Goal: Transaction & Acquisition: Book appointment/travel/reservation

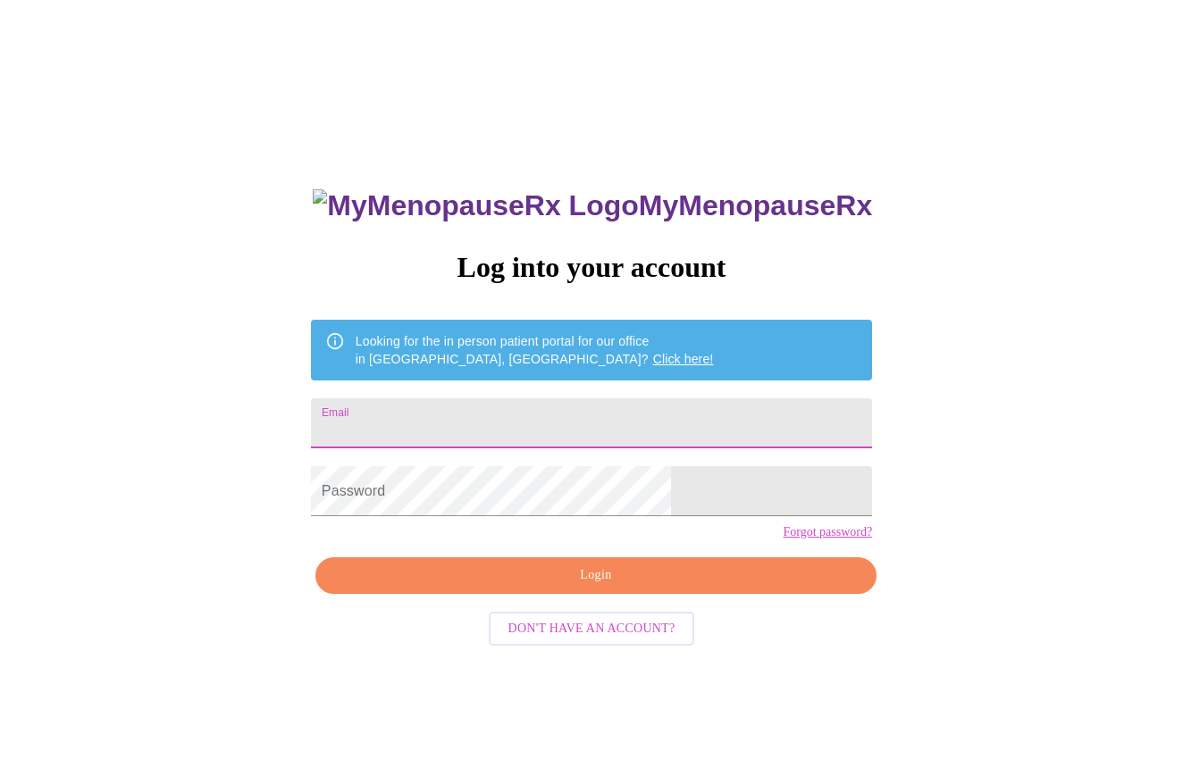
type input "menopause"
drag, startPoint x: 524, startPoint y: 430, endPoint x: 177, endPoint y: 413, distance: 347.8
click at [177, 413] on div "MyMenopauseRx Log into your account Looking for the in person patient portal fo…" at bounding box center [591, 468] width 1168 height 922
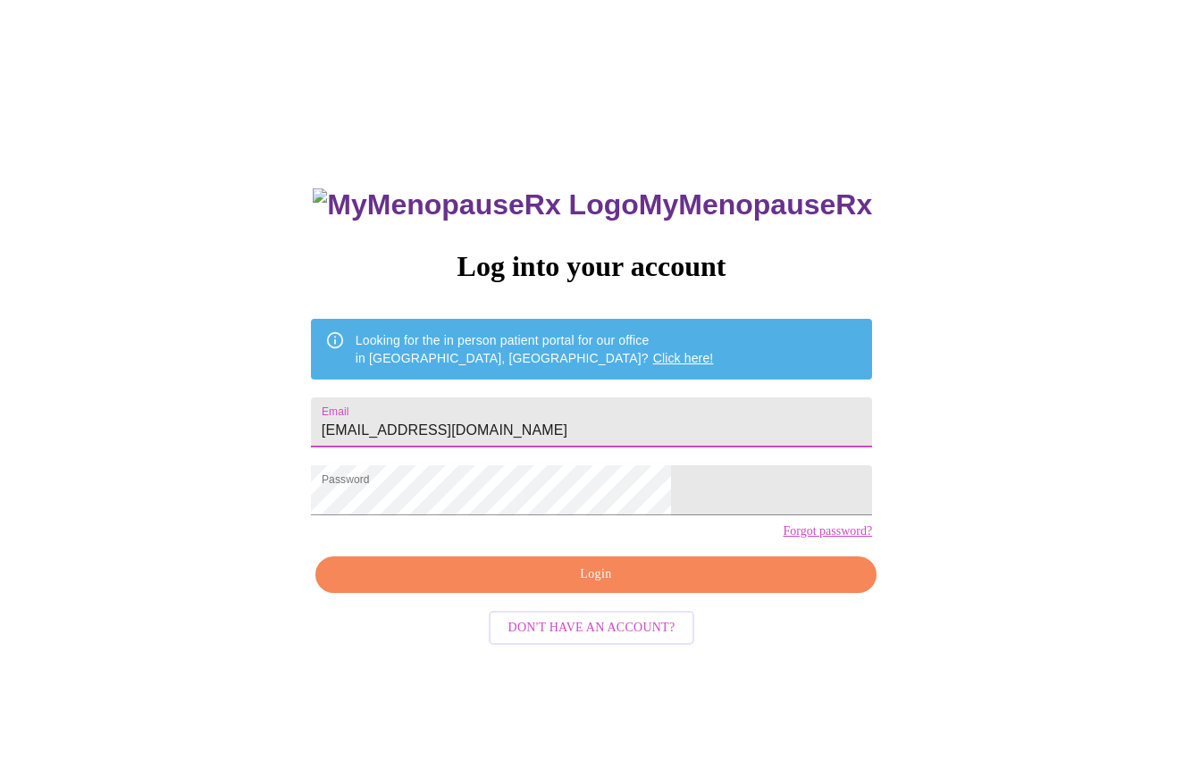
type input "[EMAIL_ADDRESS][DOMAIN_NAME]"
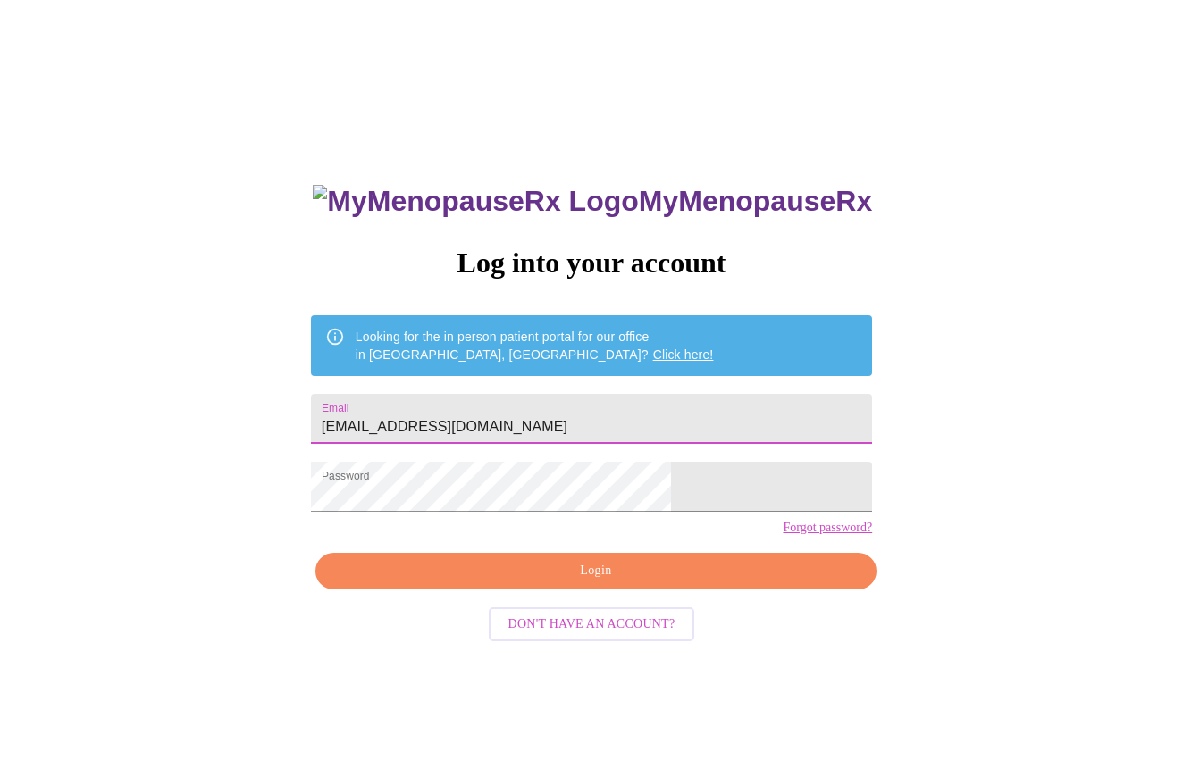
click at [732, 582] on span "Login" at bounding box center [596, 571] width 520 height 22
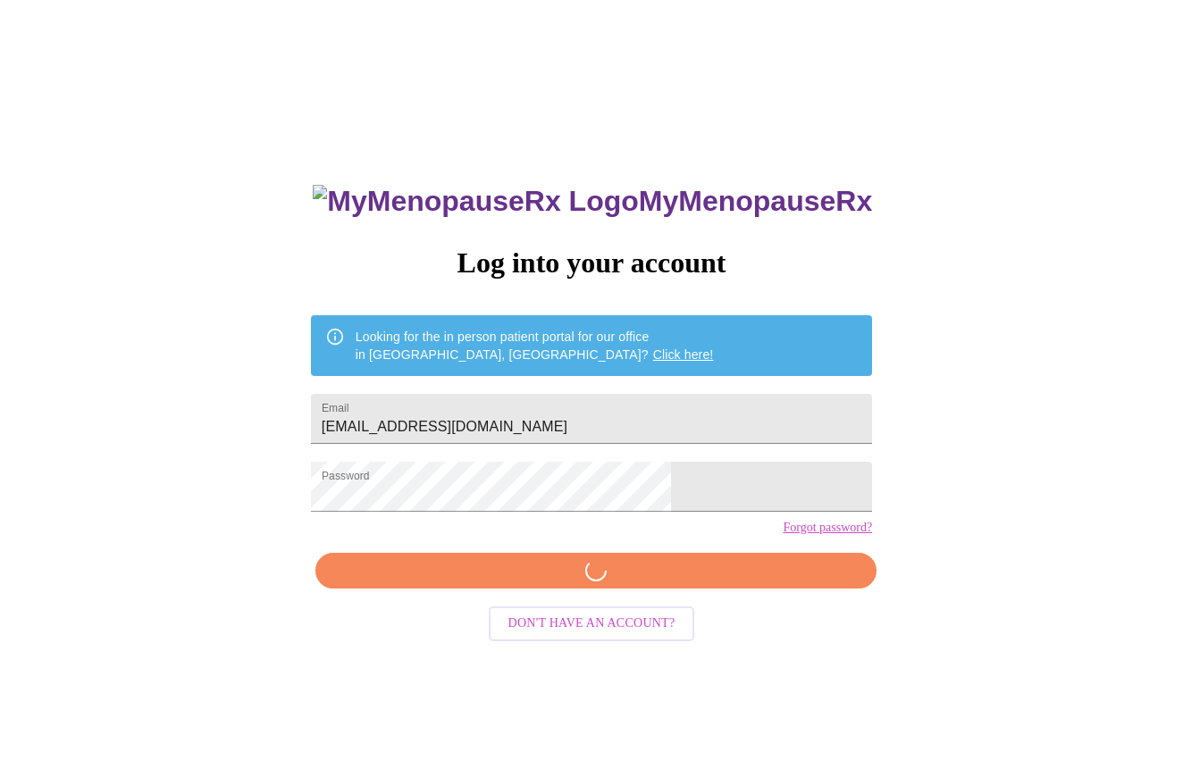
scroll to position [0, 0]
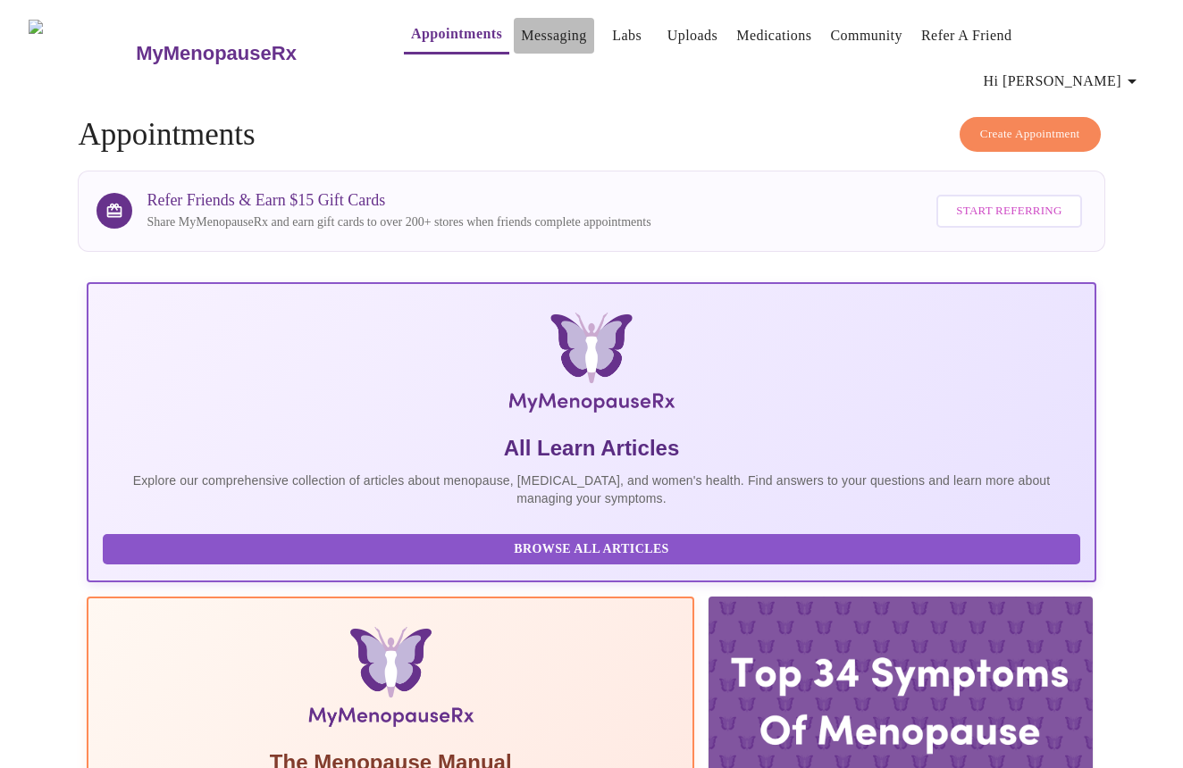
click at [523, 38] on link "Messaging" at bounding box center [553, 35] width 65 height 25
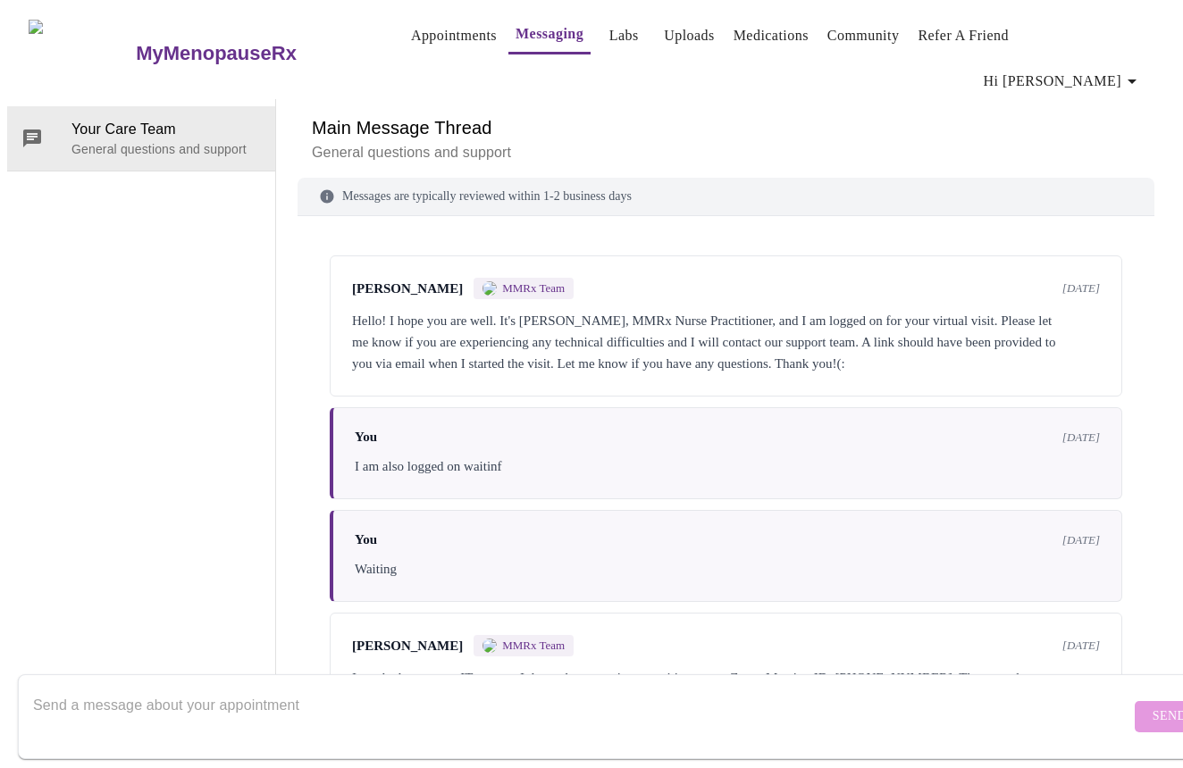
click at [411, 43] on link "Appointments" at bounding box center [454, 35] width 86 height 25
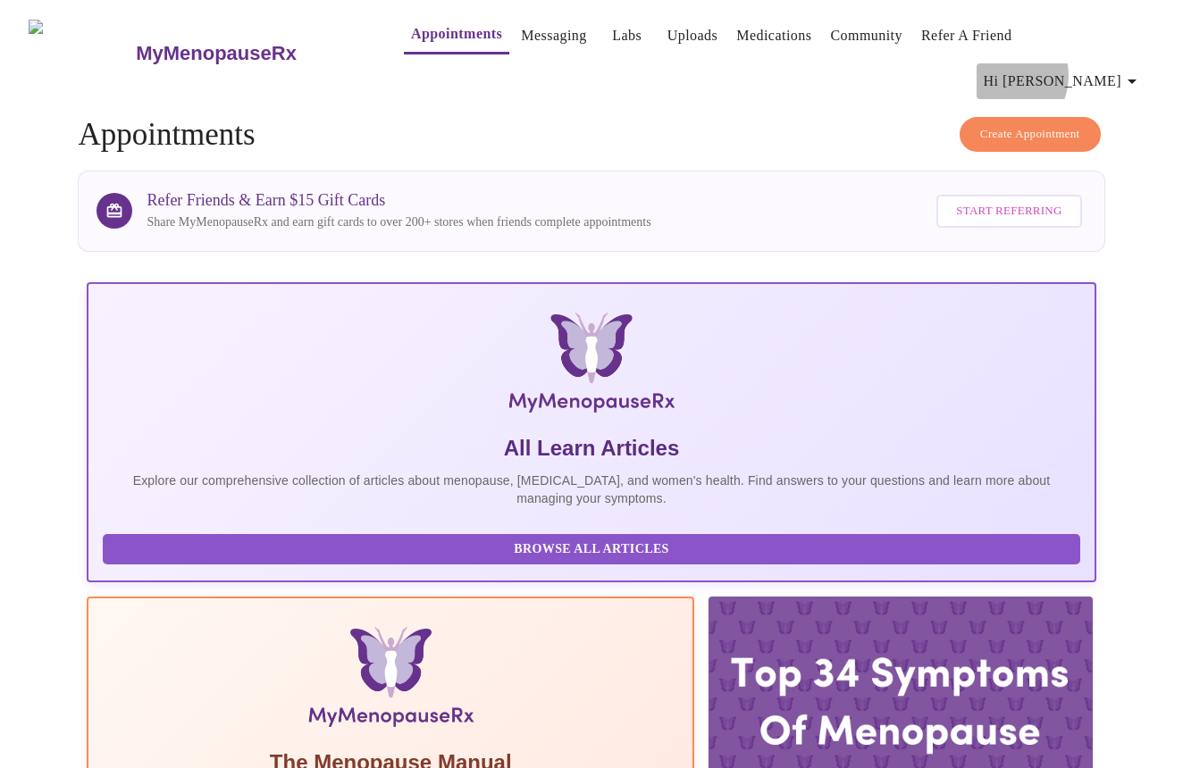
click at [1095, 69] on span "Hi [PERSON_NAME]" at bounding box center [1062, 81] width 159 height 25
click at [743, 36] on div at bounding box center [591, 384] width 1183 height 768
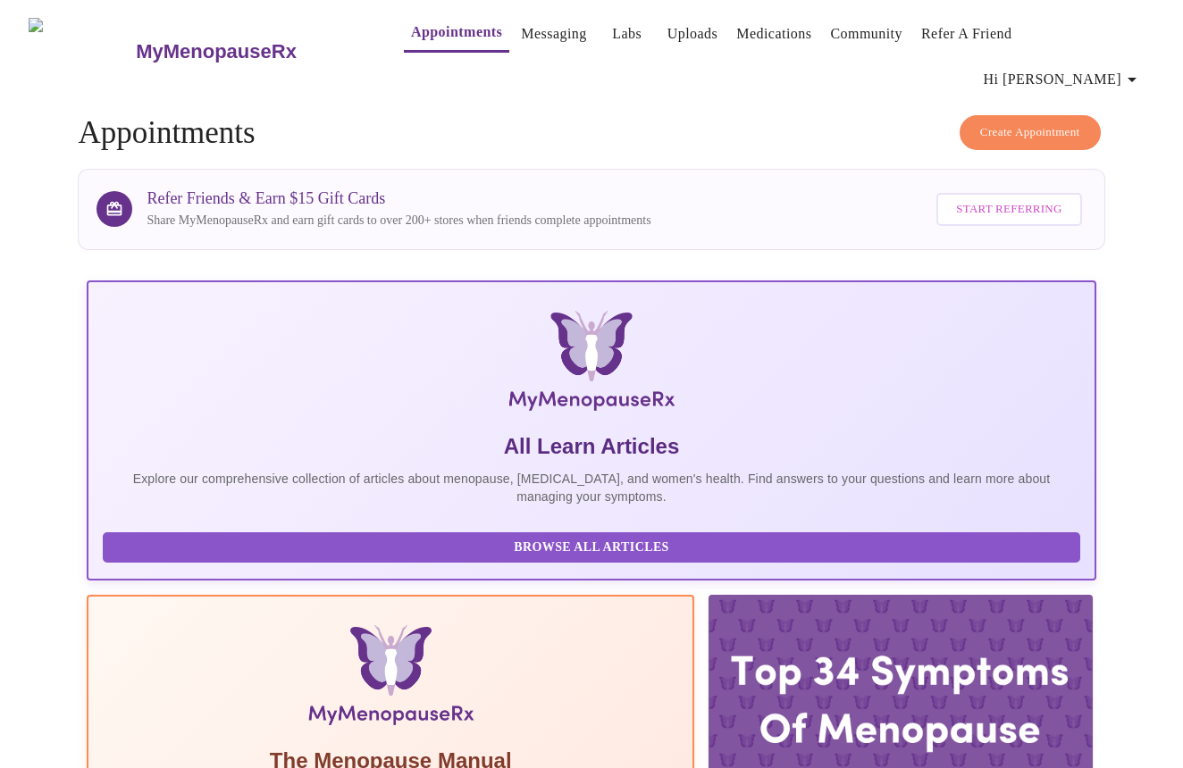
scroll to position [6, 0]
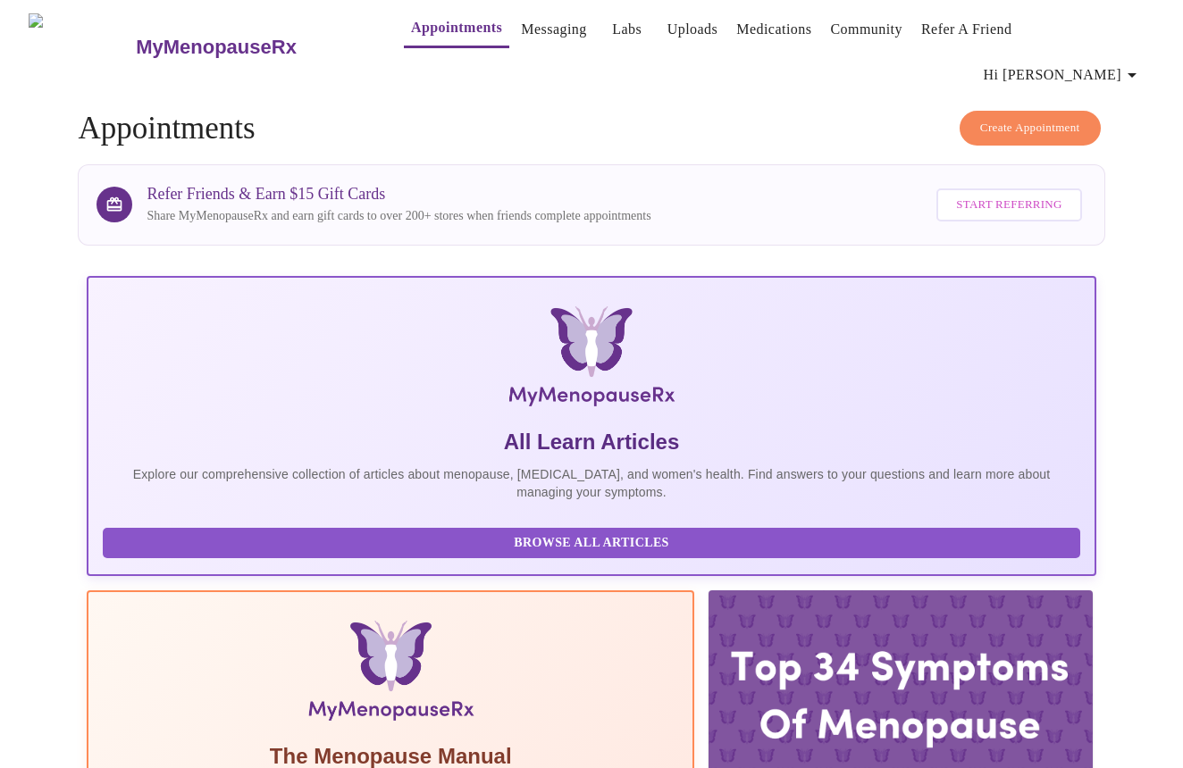
click at [743, 36] on link "Medications" at bounding box center [773, 29] width 75 height 25
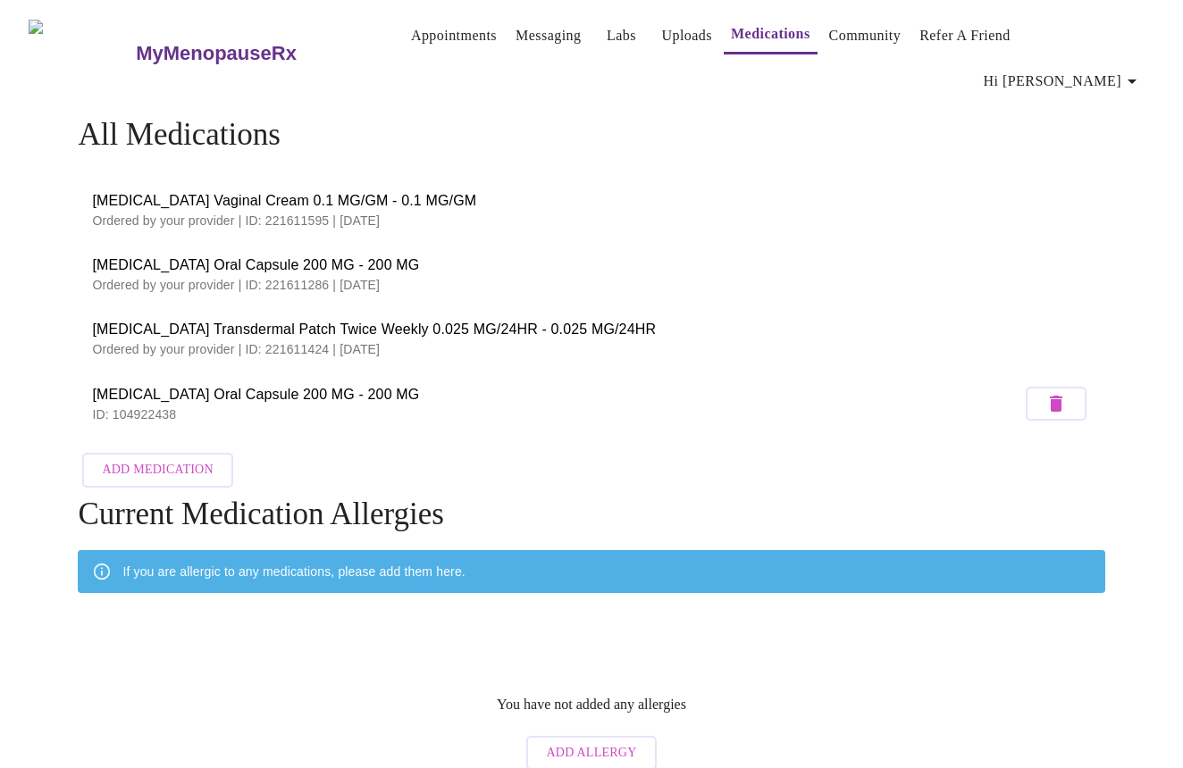
click at [606, 40] on link "Labs" at bounding box center [620, 35] width 29 height 25
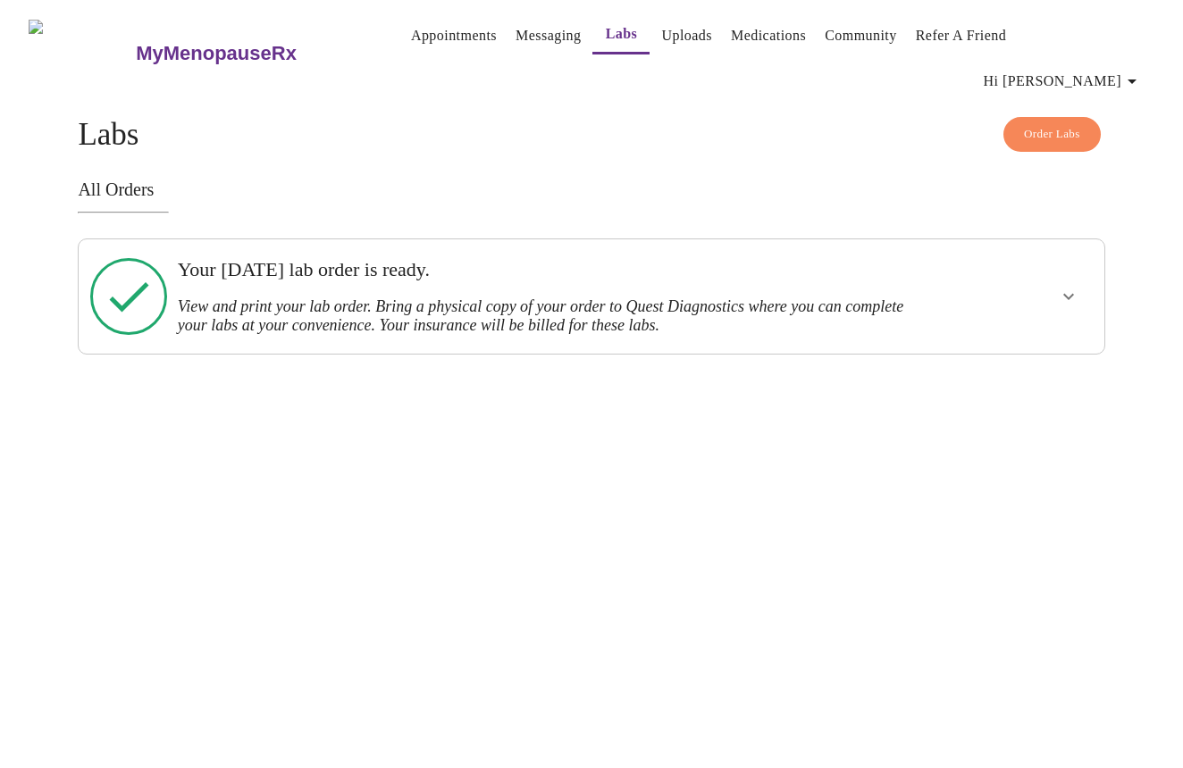
click at [663, 38] on link "Uploads" at bounding box center [686, 35] width 51 height 25
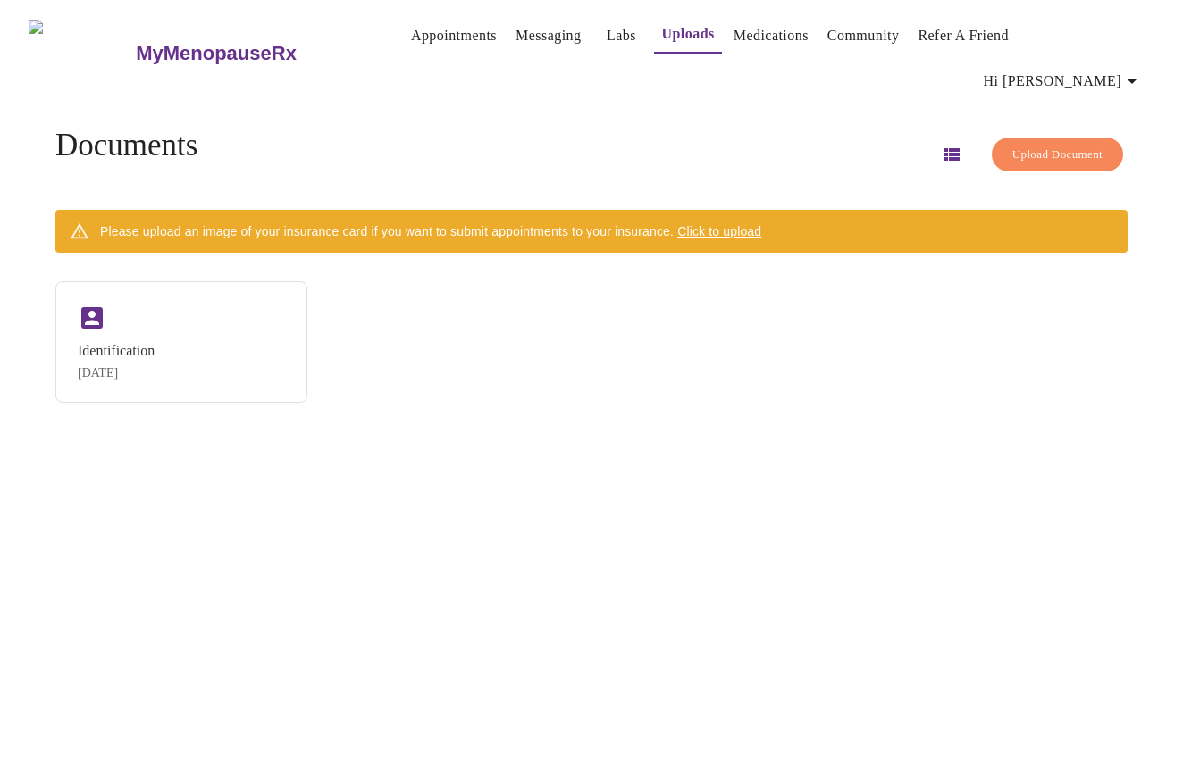
click at [522, 36] on link "Messaging" at bounding box center [547, 35] width 65 height 25
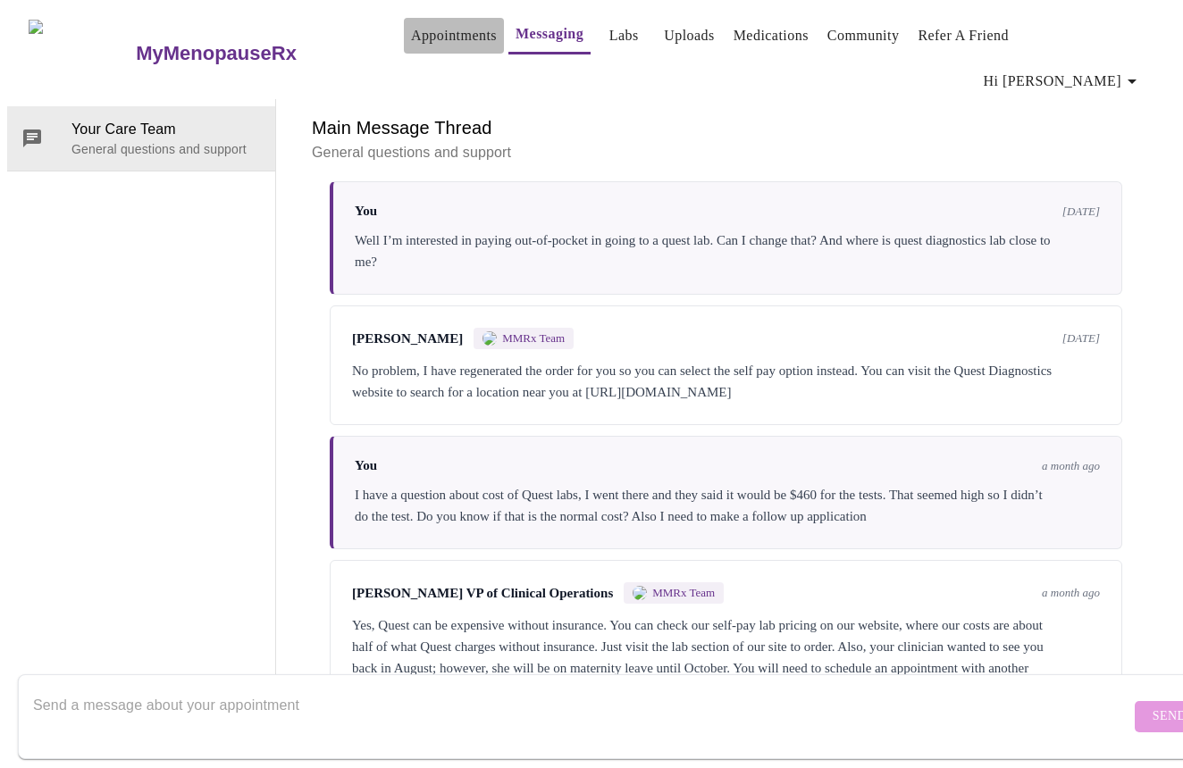
click at [417, 43] on link "Appointments" at bounding box center [454, 35] width 86 height 25
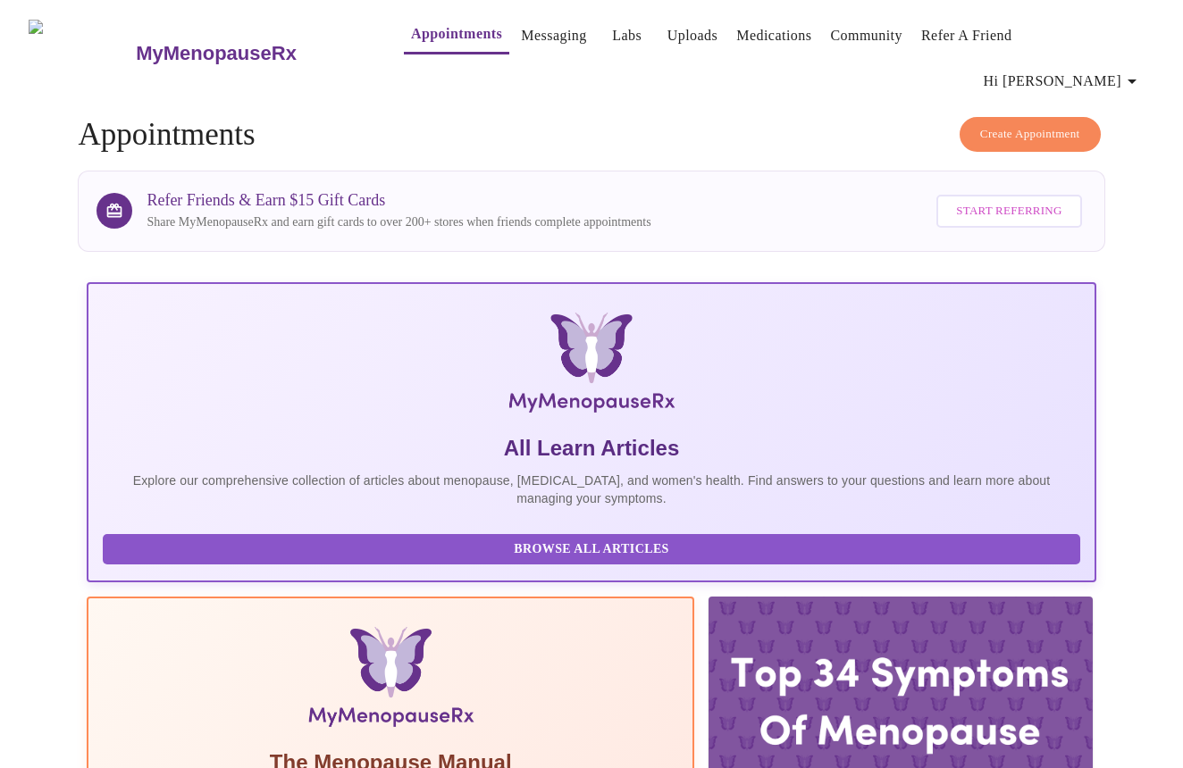
click at [1040, 124] on span "Create Appointment" at bounding box center [1030, 134] width 100 height 21
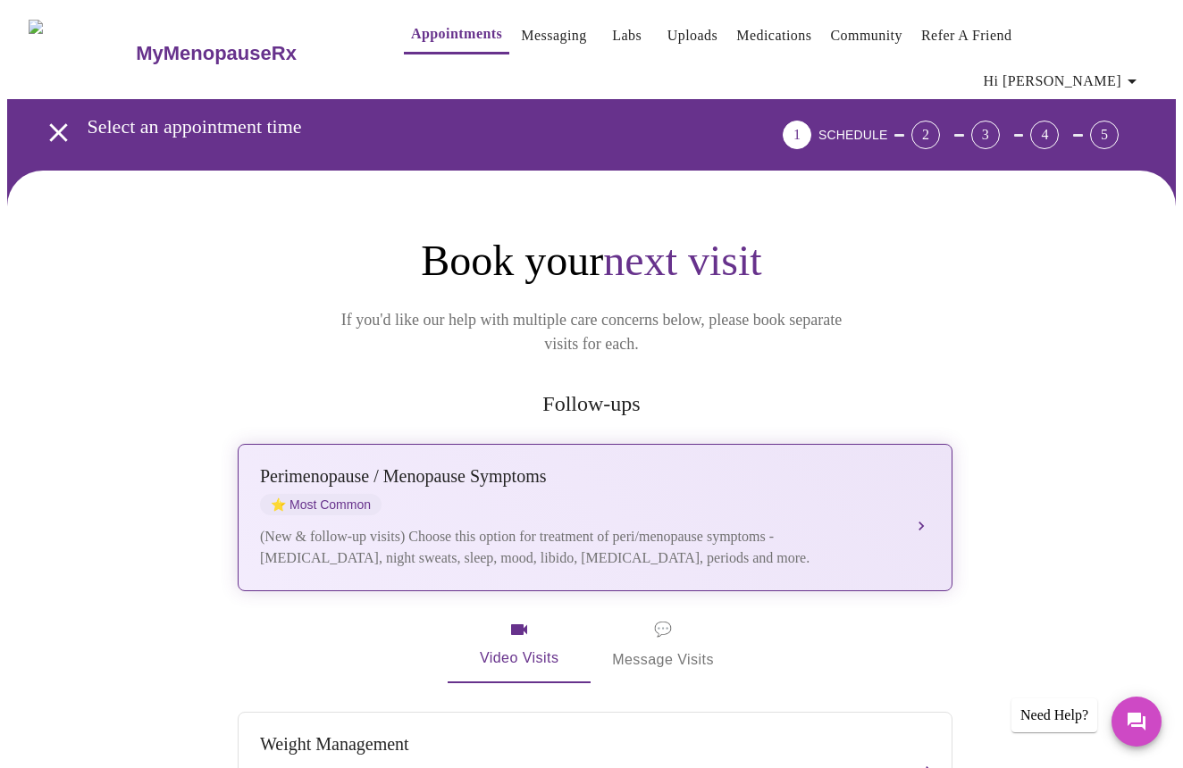
click at [893, 466] on div "Perimenopause / Menopause Symptoms" at bounding box center [577, 476] width 634 height 21
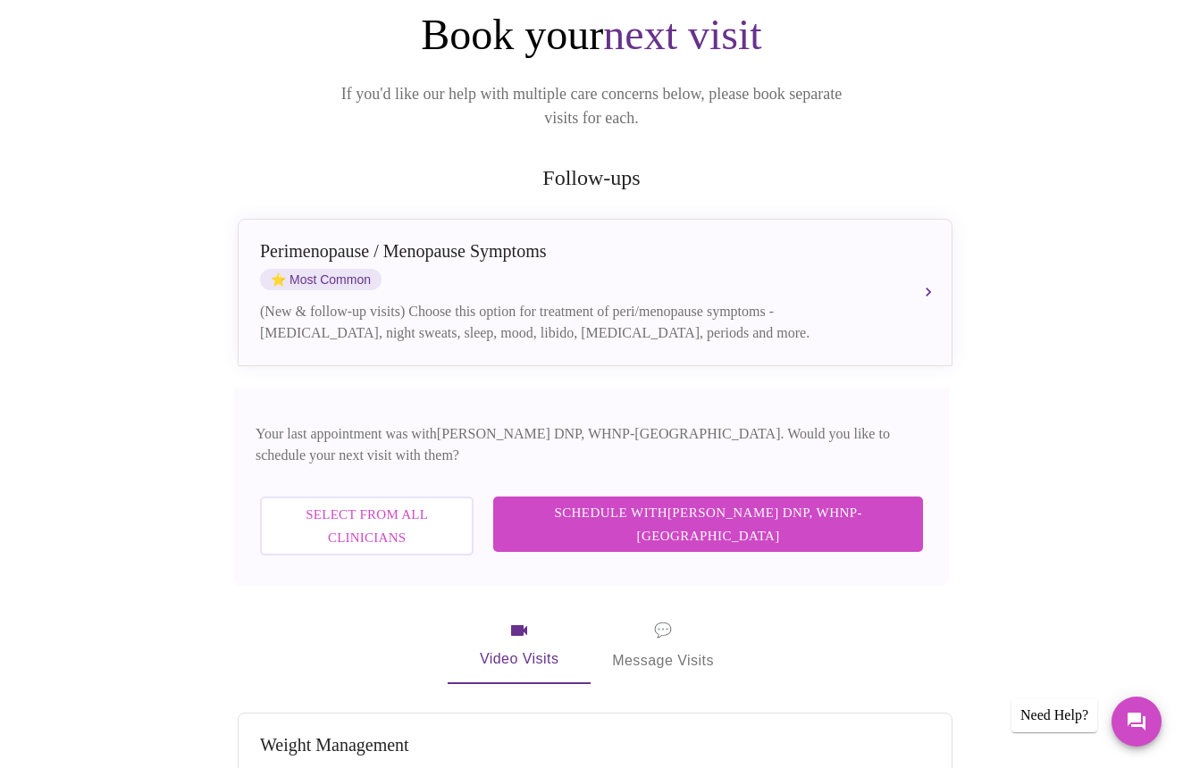
scroll to position [224, 0]
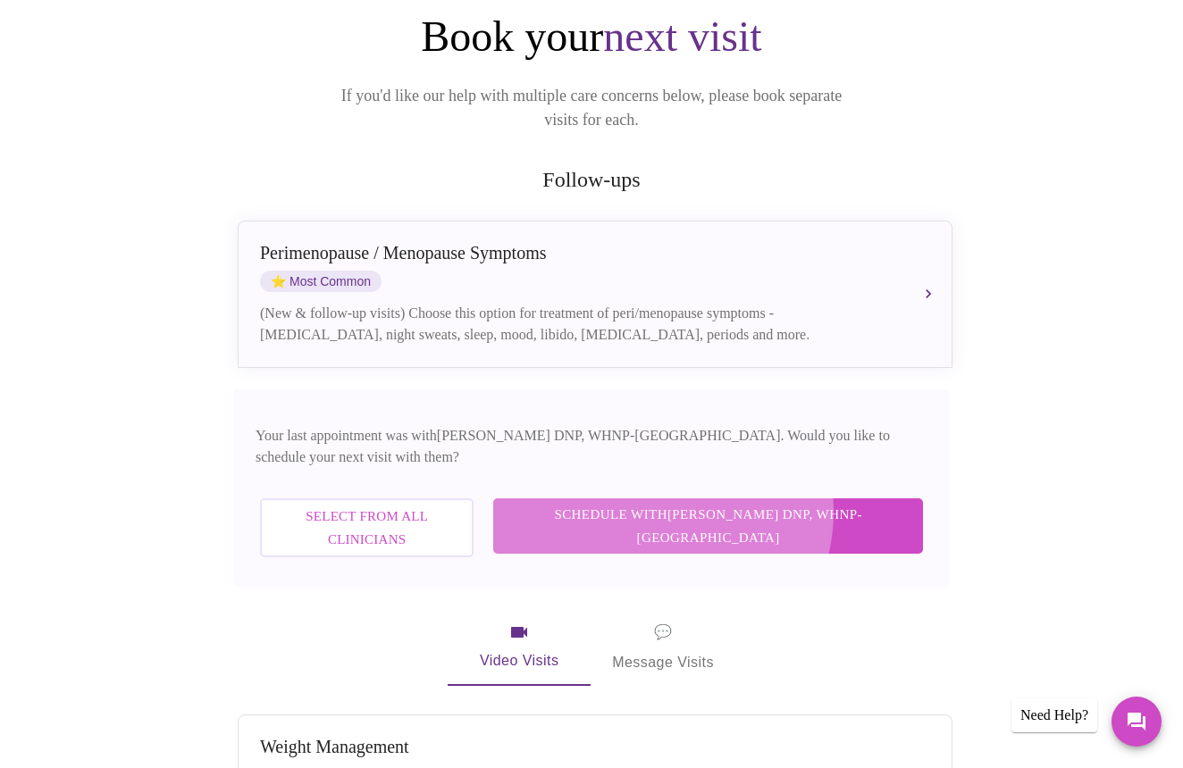
click at [742, 503] on span "Schedule with [PERSON_NAME] DNP, WHNP-BC" at bounding box center [708, 526] width 394 height 47
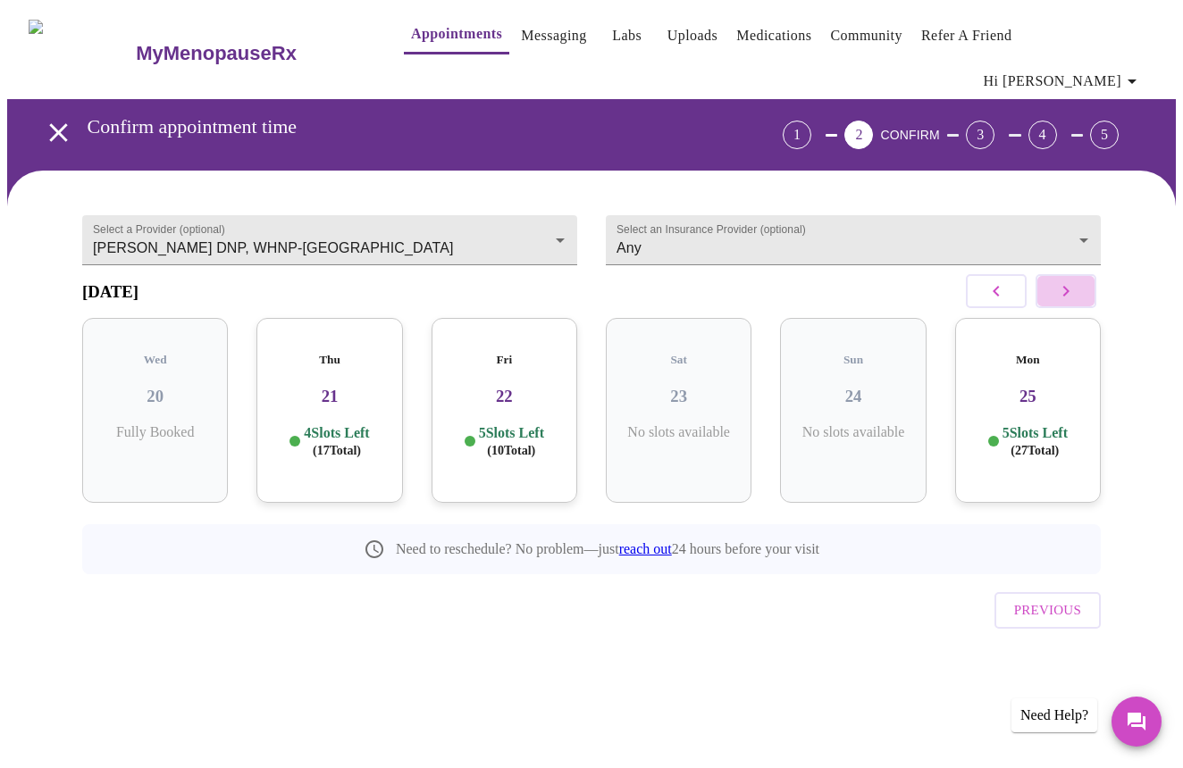
click at [1076, 280] on icon "button" at bounding box center [1065, 290] width 21 height 21
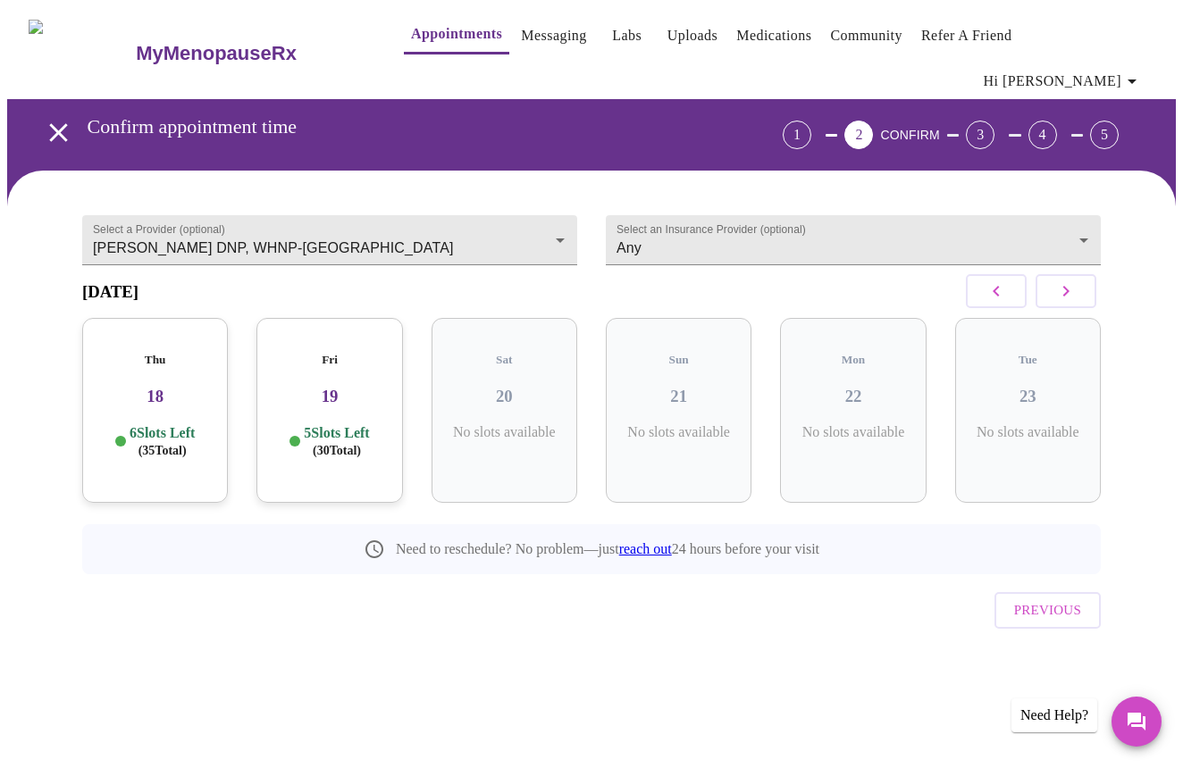
click at [1076, 280] on icon "button" at bounding box center [1065, 290] width 21 height 21
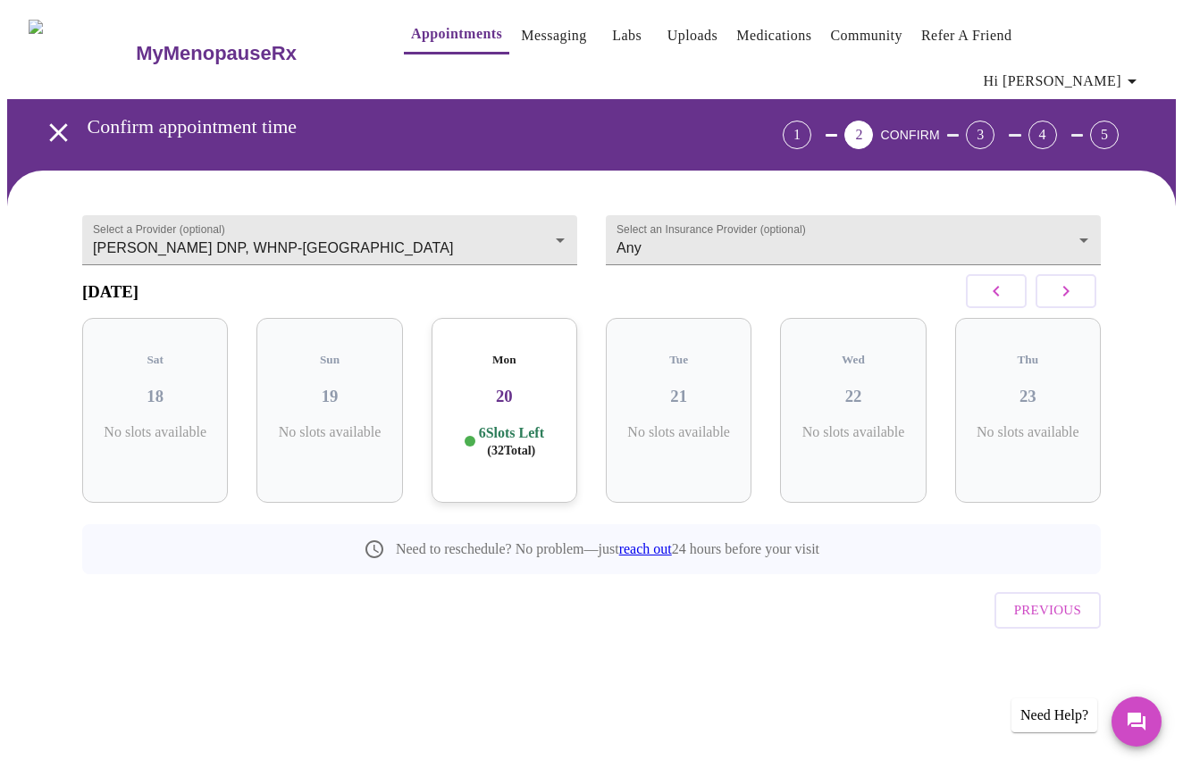
click at [1076, 280] on icon "button" at bounding box center [1065, 290] width 21 height 21
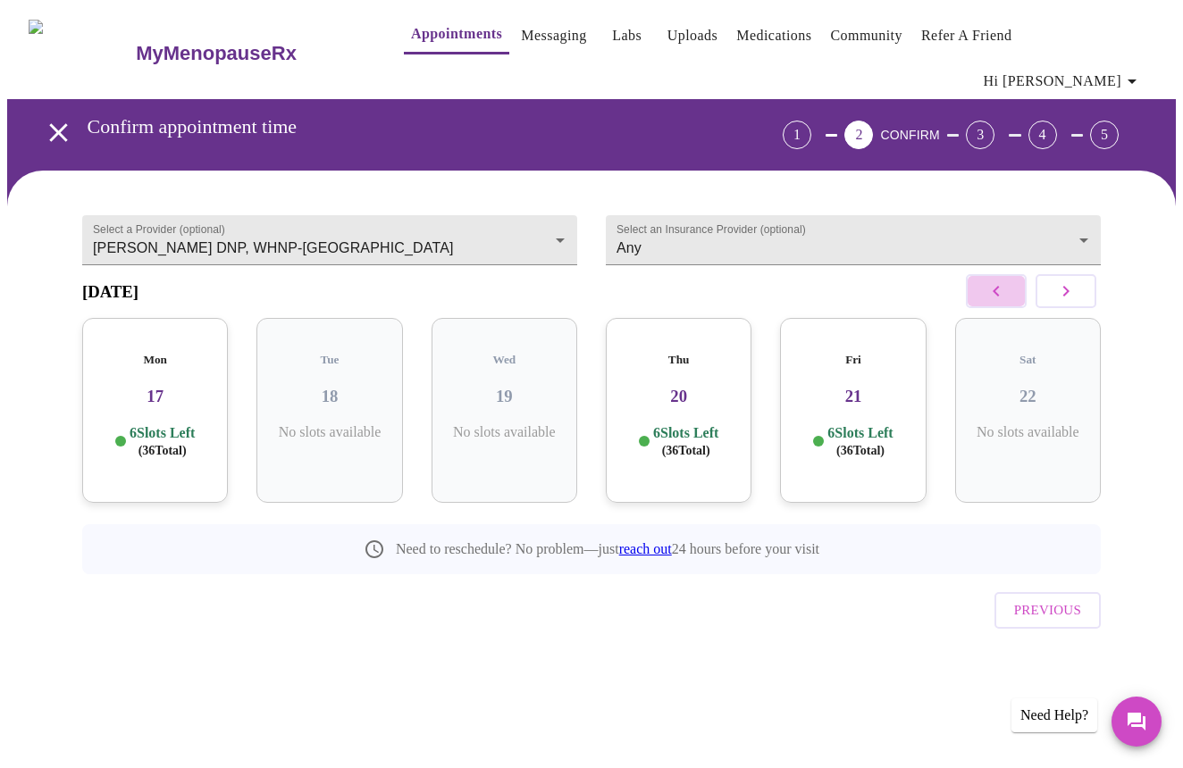
click at [996, 274] on button "button" at bounding box center [995, 291] width 61 height 34
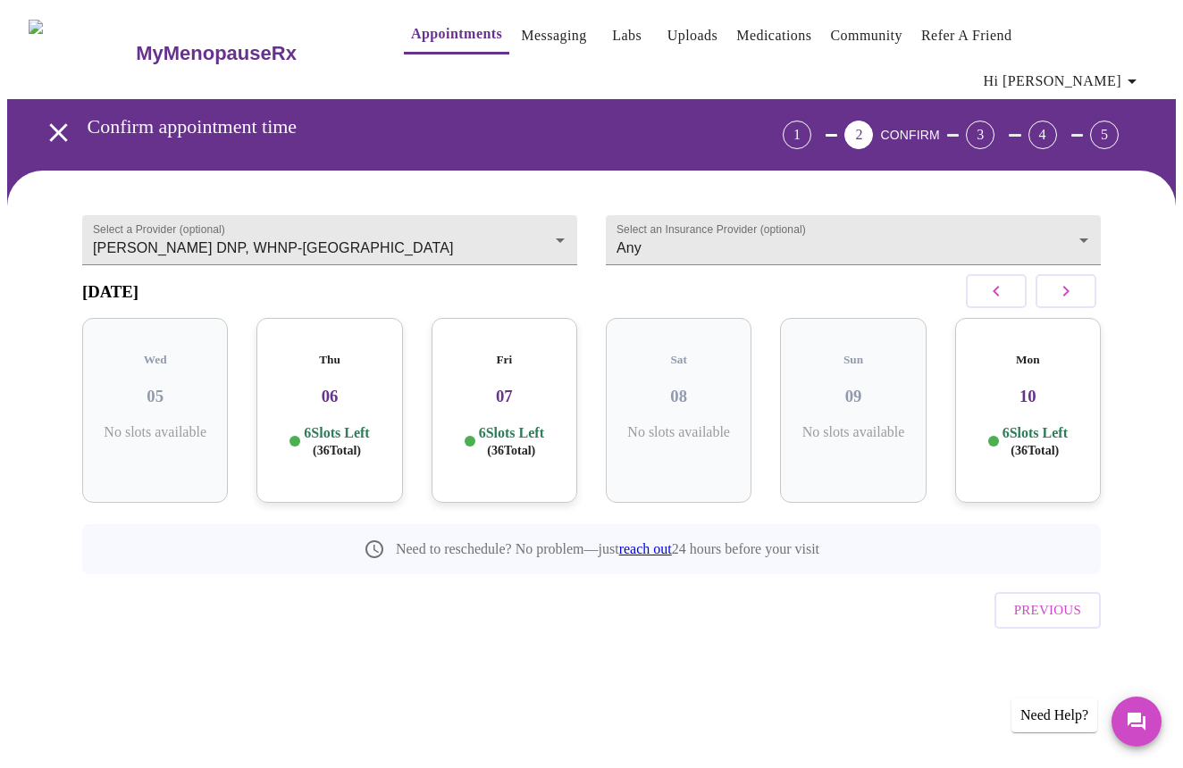
click at [996, 274] on button "button" at bounding box center [995, 291] width 61 height 34
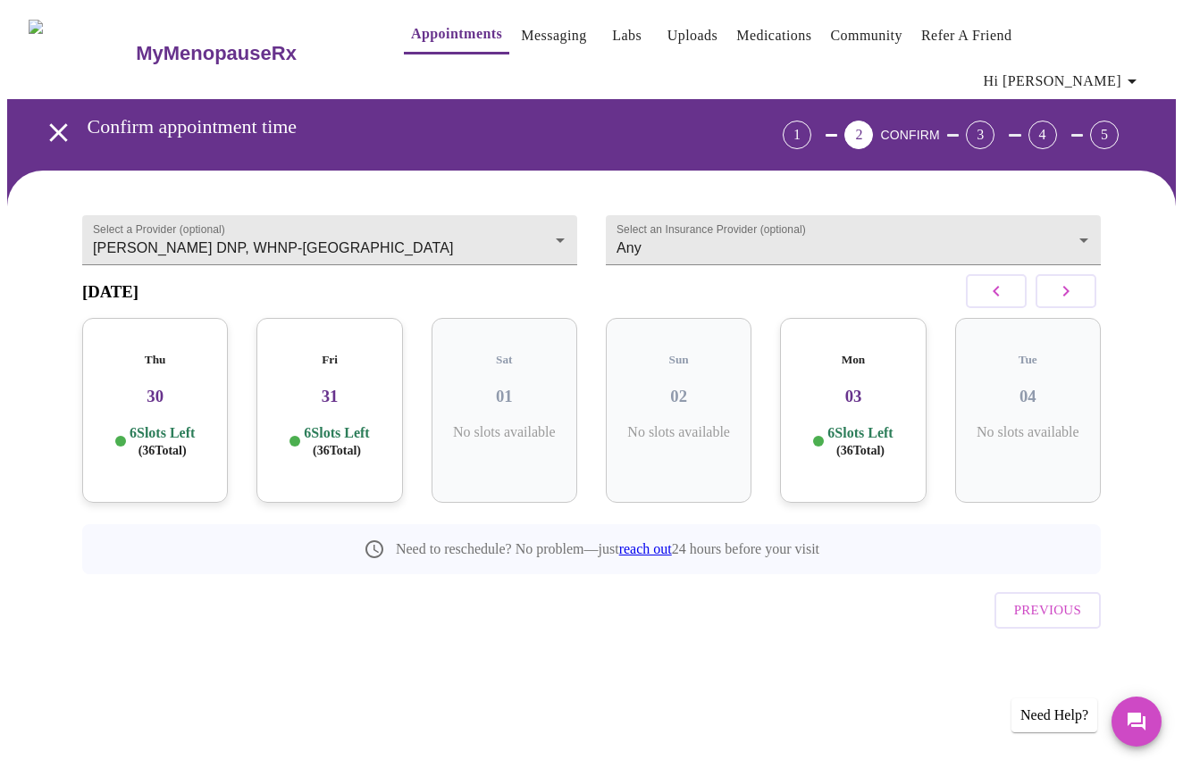
scroll to position [0, 1]
click at [997, 280] on icon "button" at bounding box center [995, 290] width 21 height 21
click at [1066, 280] on icon "button" at bounding box center [1065, 290] width 21 height 21
click at [209, 366] on div "Thu 30 6 Slots Left ( 36 Total)" at bounding box center [155, 410] width 146 height 185
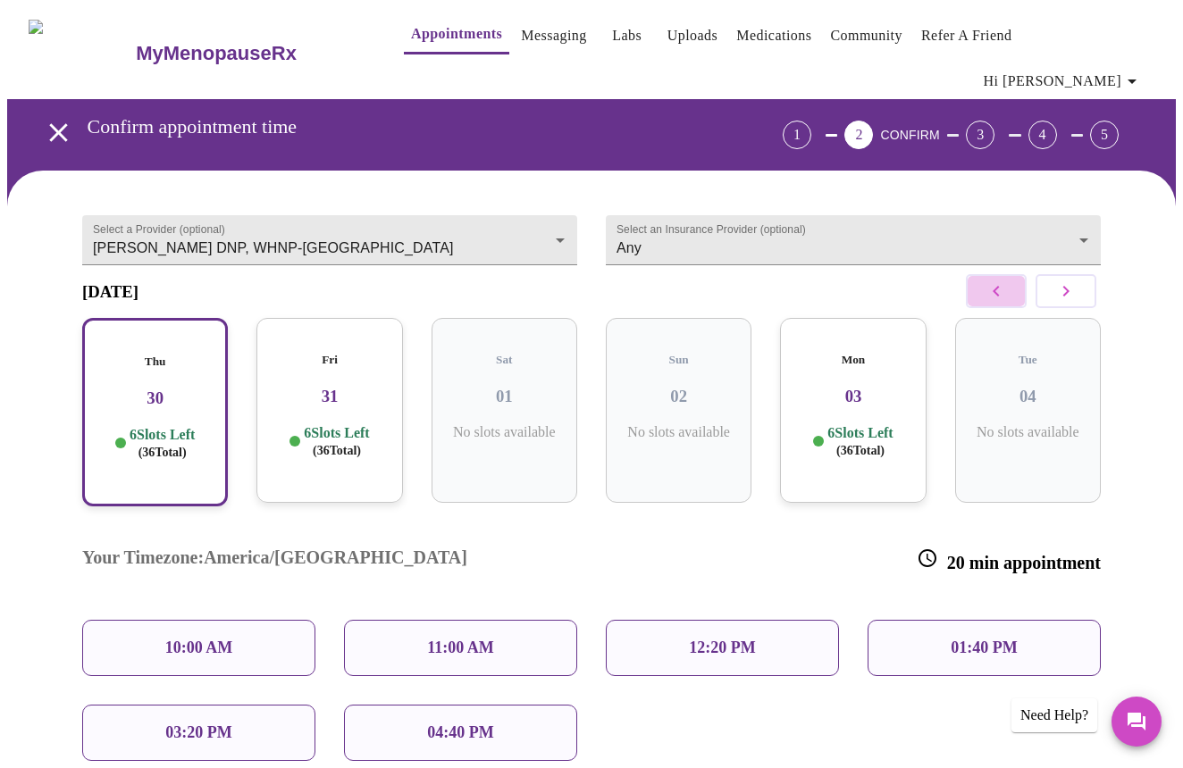
click at [991, 278] on button "button" at bounding box center [995, 291] width 61 height 34
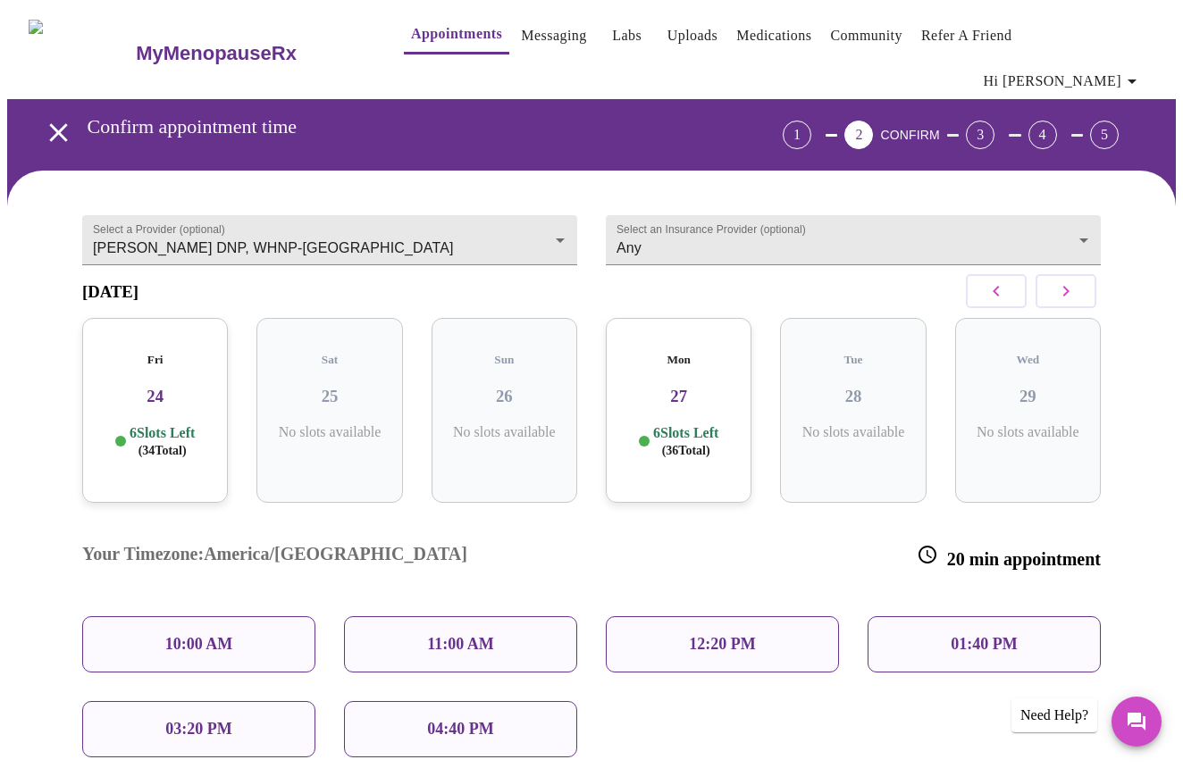
click at [677, 389] on div "Mon 27 6 Slots Left ( 36 Total)" at bounding box center [679, 410] width 146 height 185
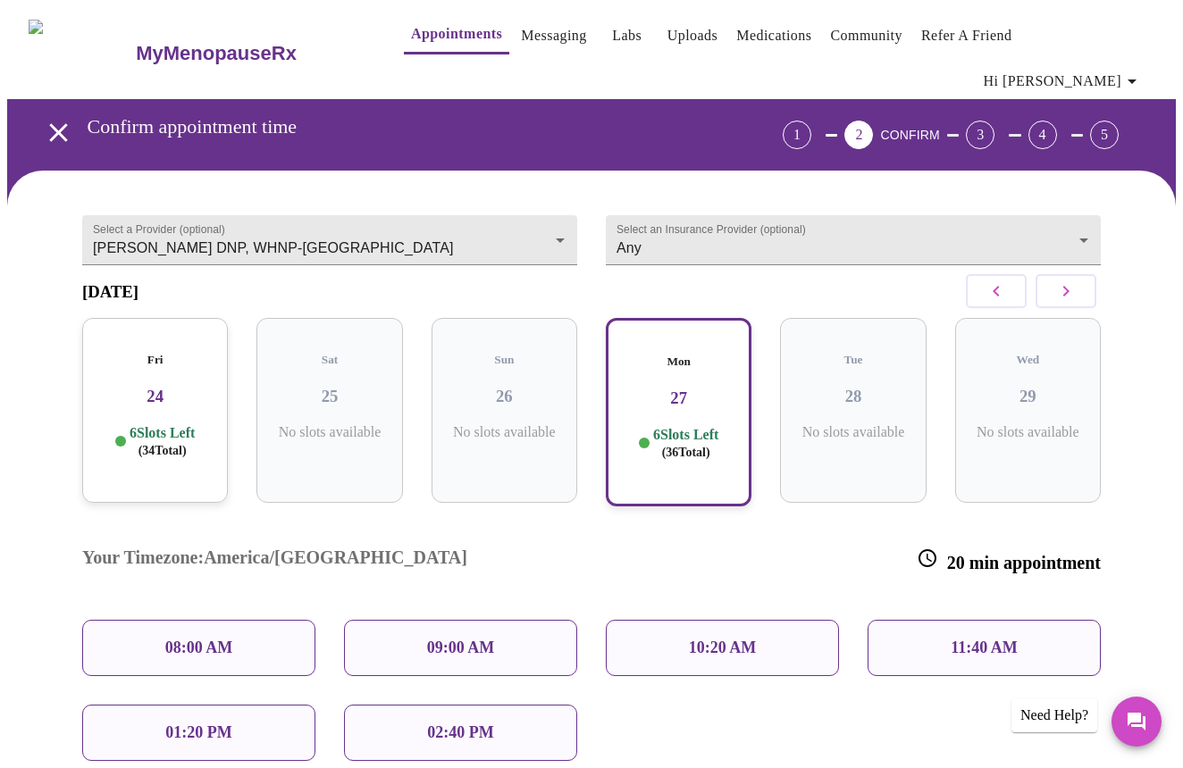
click at [755, 639] on p "10:20 AM" at bounding box center [723, 648] width 68 height 19
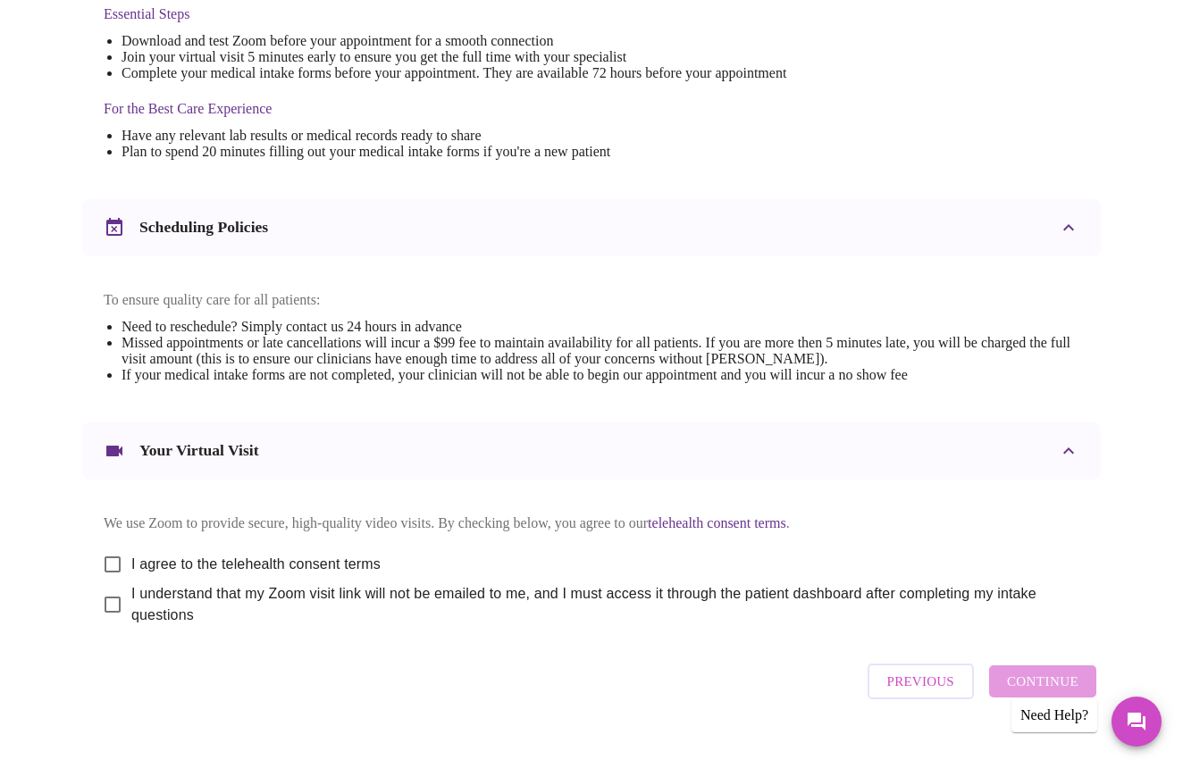
scroll to position [513, 0]
click at [103, 550] on input "I agree to the telehealth consent terms" at bounding box center [113, 563] width 38 height 38
checkbox input "true"
click at [102, 589] on input "I understand that my Zoom visit link will not be emailed to me, and I must acce…" at bounding box center [113, 603] width 38 height 38
checkbox input "true"
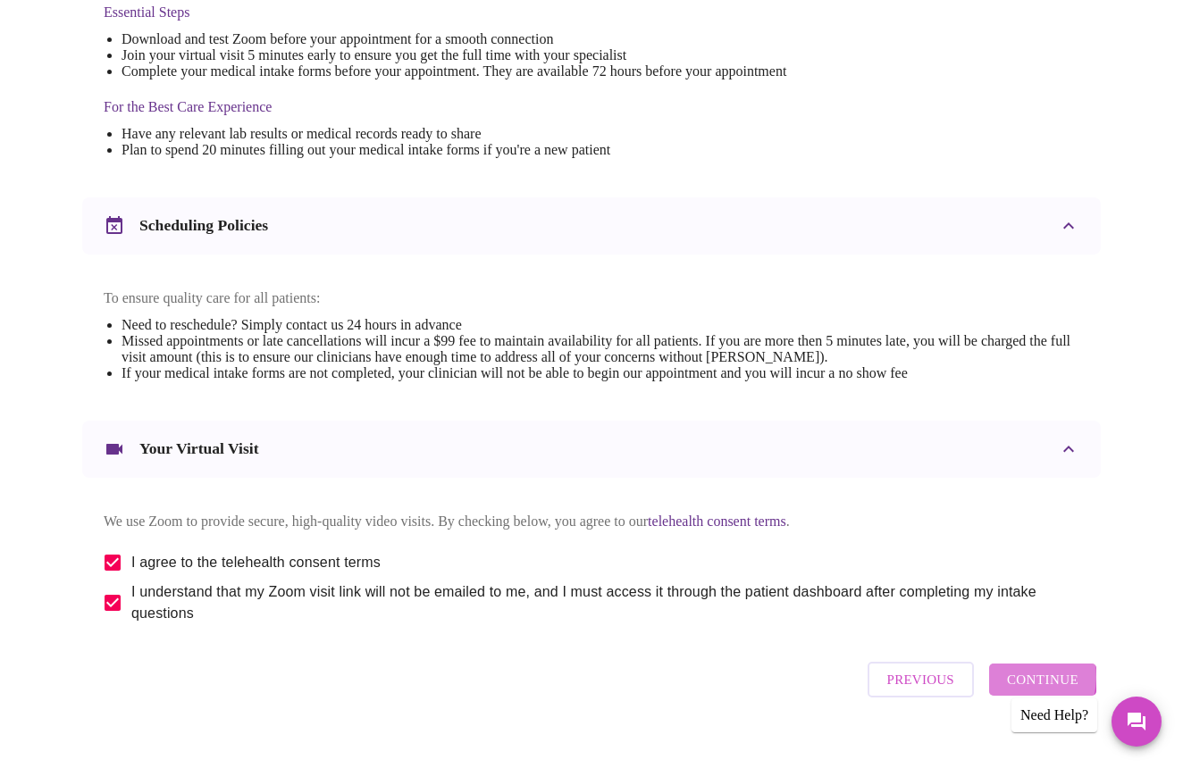
click at [1024, 677] on span "Continue" at bounding box center [1042, 679] width 71 height 23
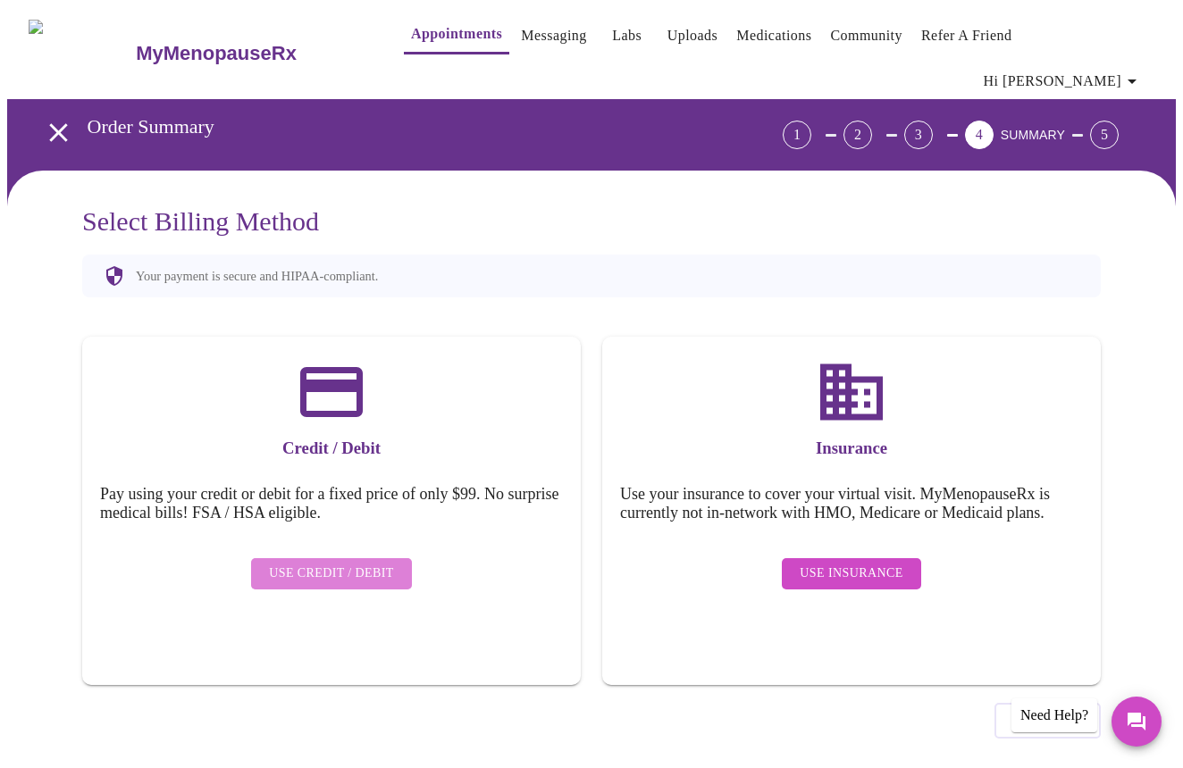
click at [382, 563] on span "Use Credit / Debit" at bounding box center [331, 574] width 125 height 22
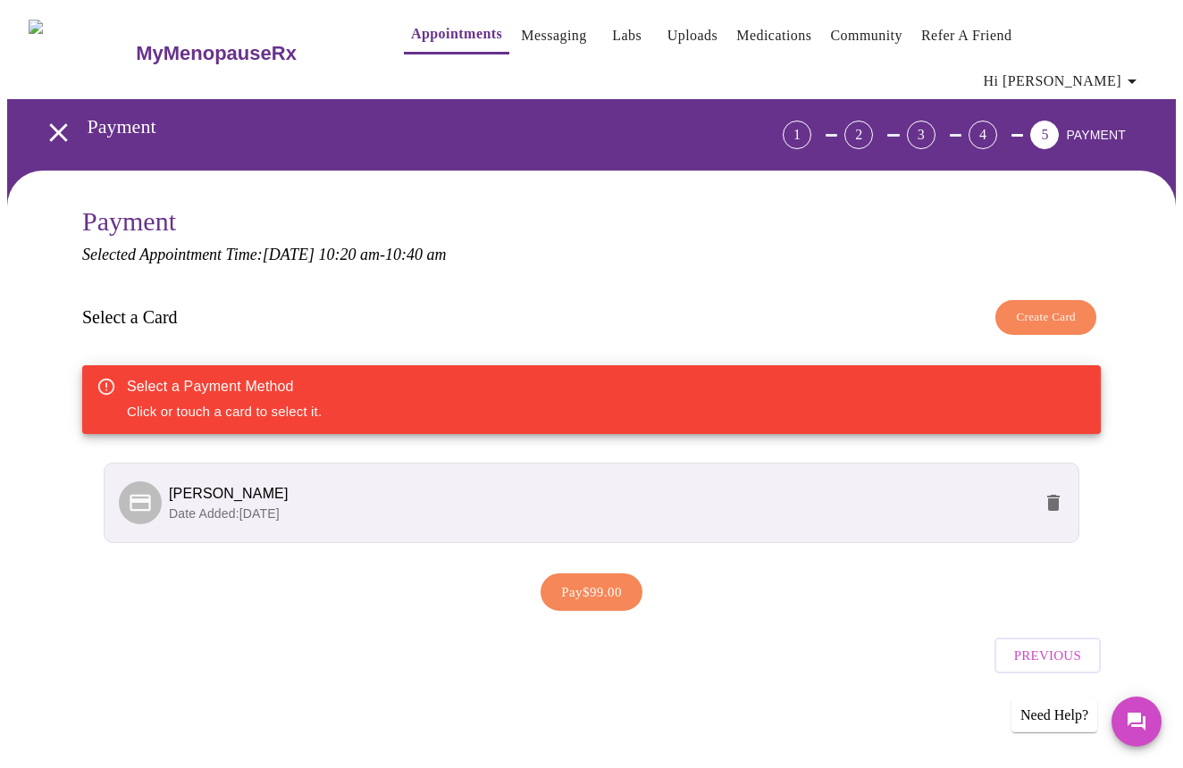
click at [718, 380] on div "Select a Payment Method Click or touch a card to select it." at bounding box center [591, 399] width 1018 height 69
click at [1024, 307] on span "Create Card" at bounding box center [1045, 317] width 60 height 21
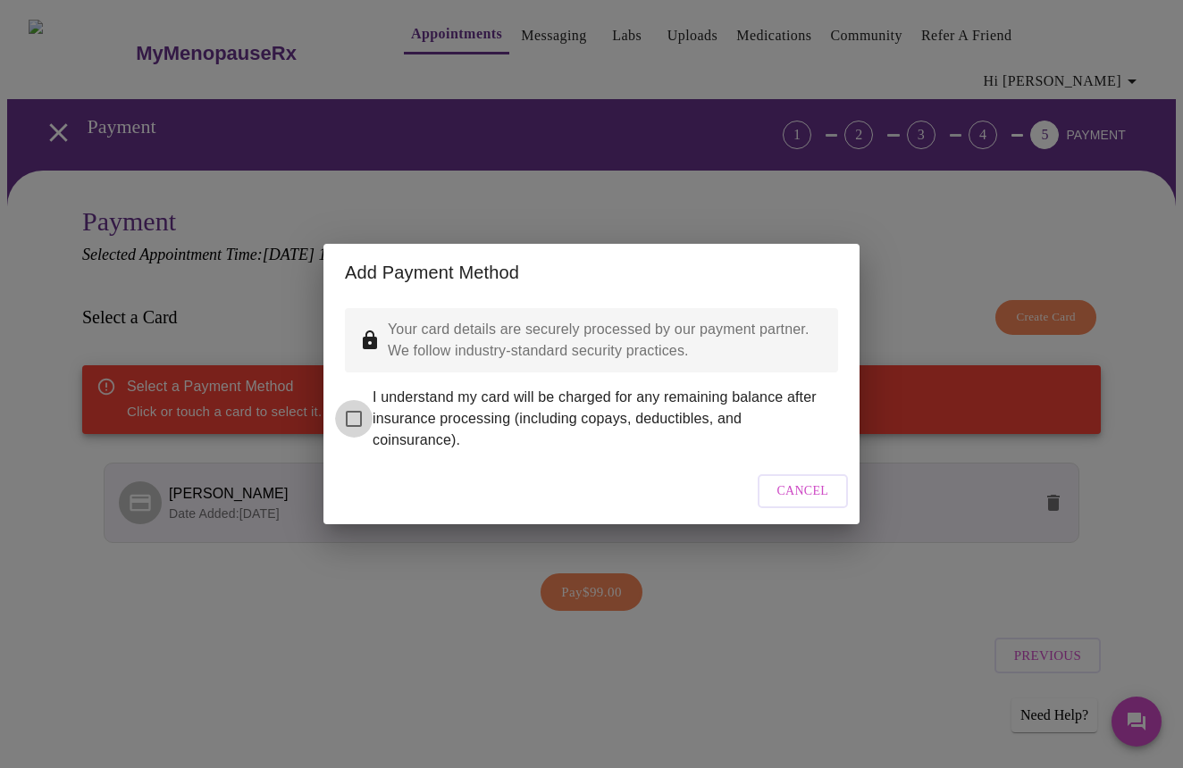
click at [350, 412] on input "I understand my card will be charged for any remaining balance after insurance …" at bounding box center [354, 419] width 38 height 38
checkbox input "true"
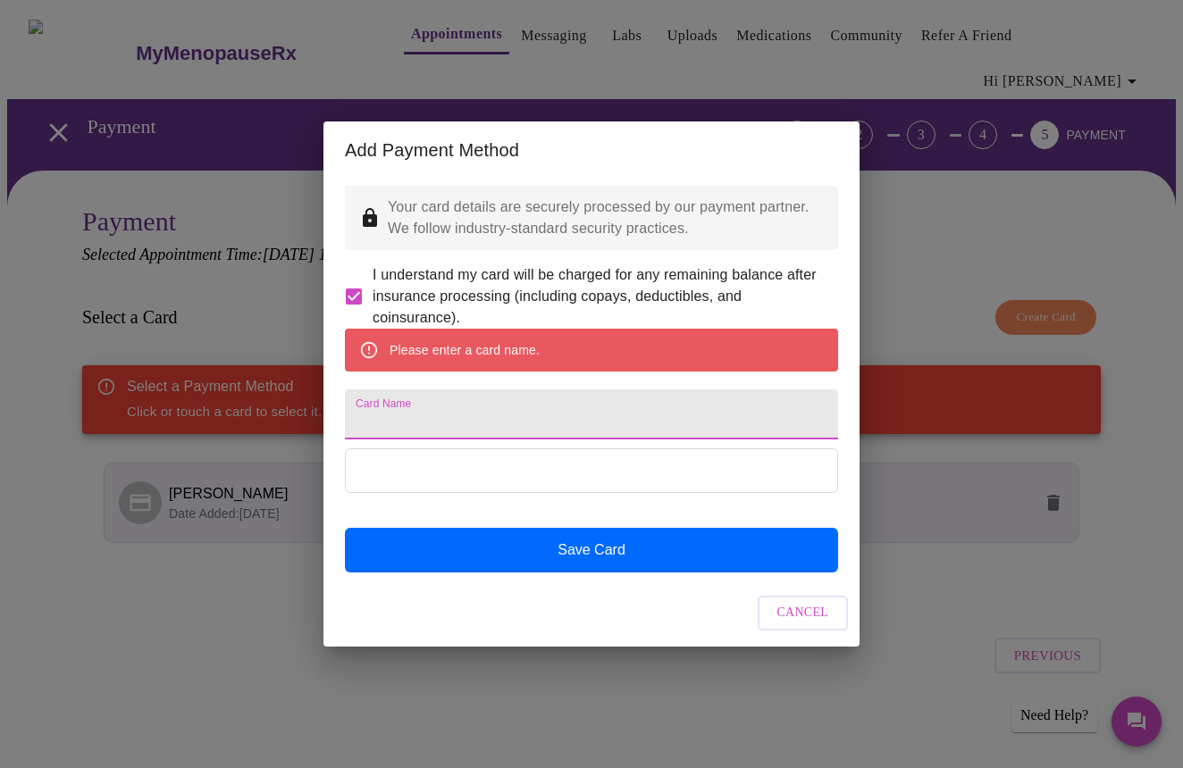
click at [573, 437] on input "Card Name" at bounding box center [591, 414] width 493 height 50
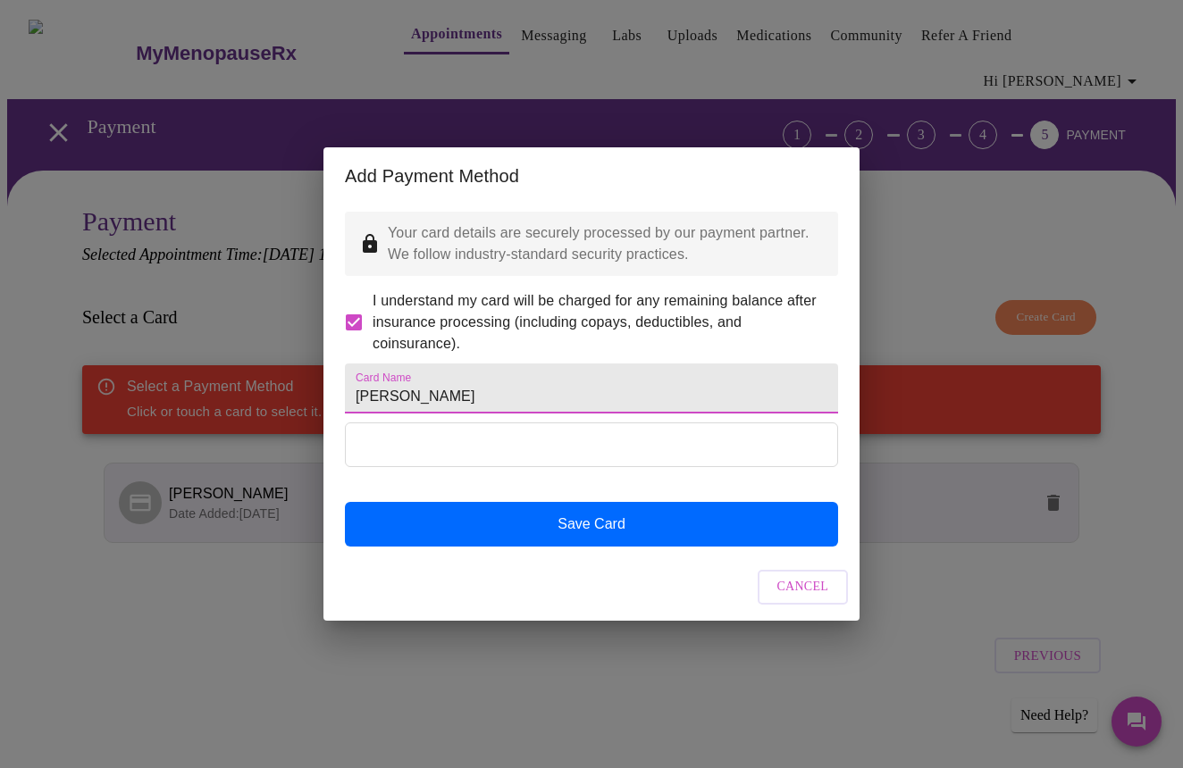
type input "[PERSON_NAME]"
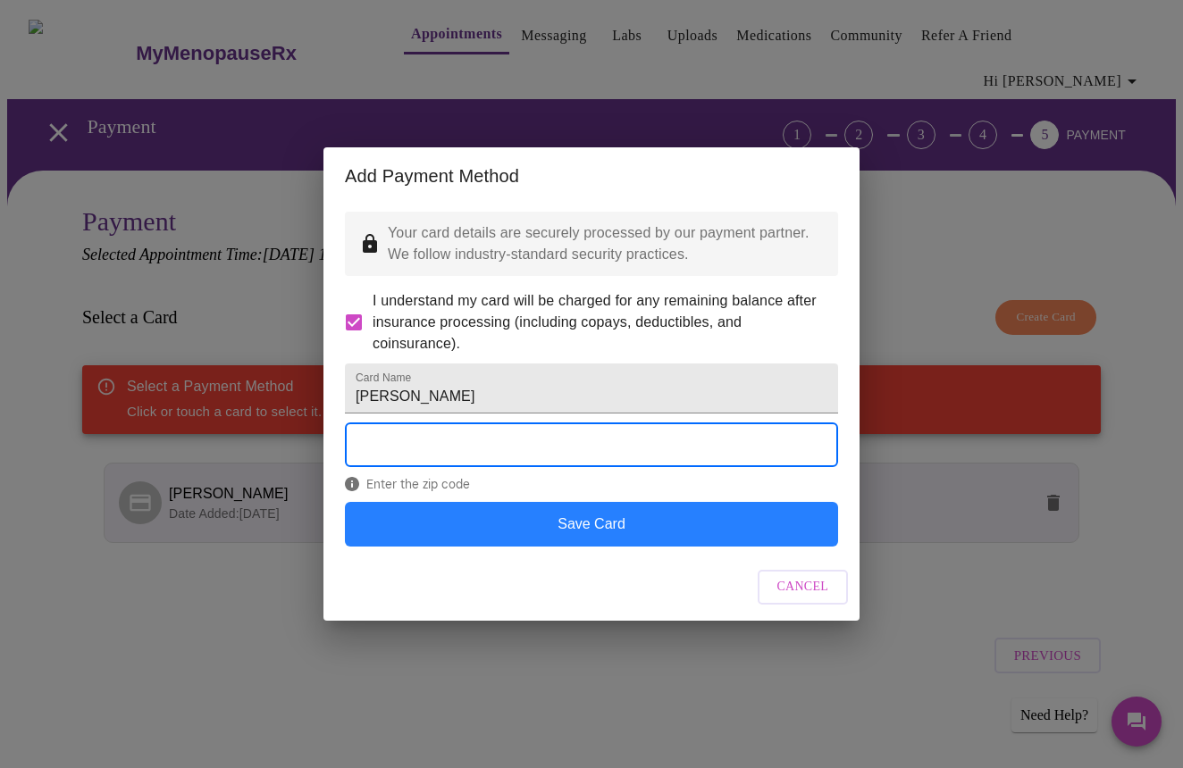
click at [614, 543] on button "Save Card" at bounding box center [591, 524] width 493 height 45
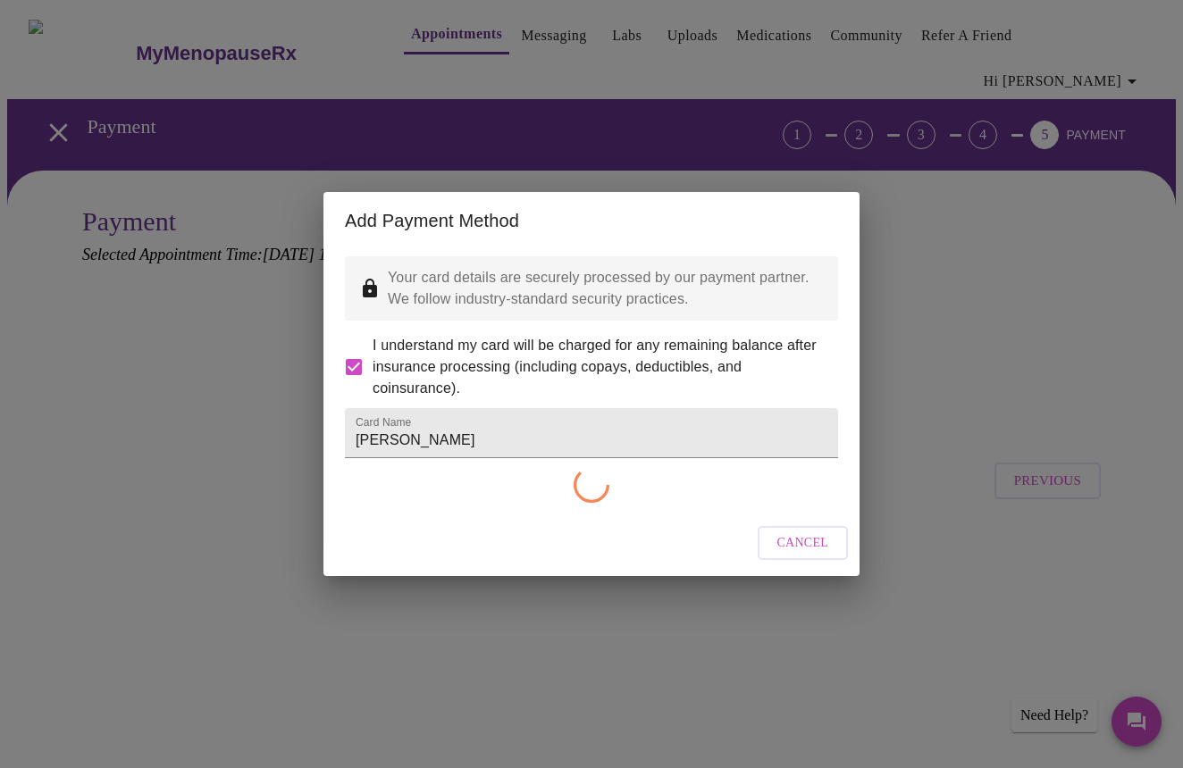
checkbox input "false"
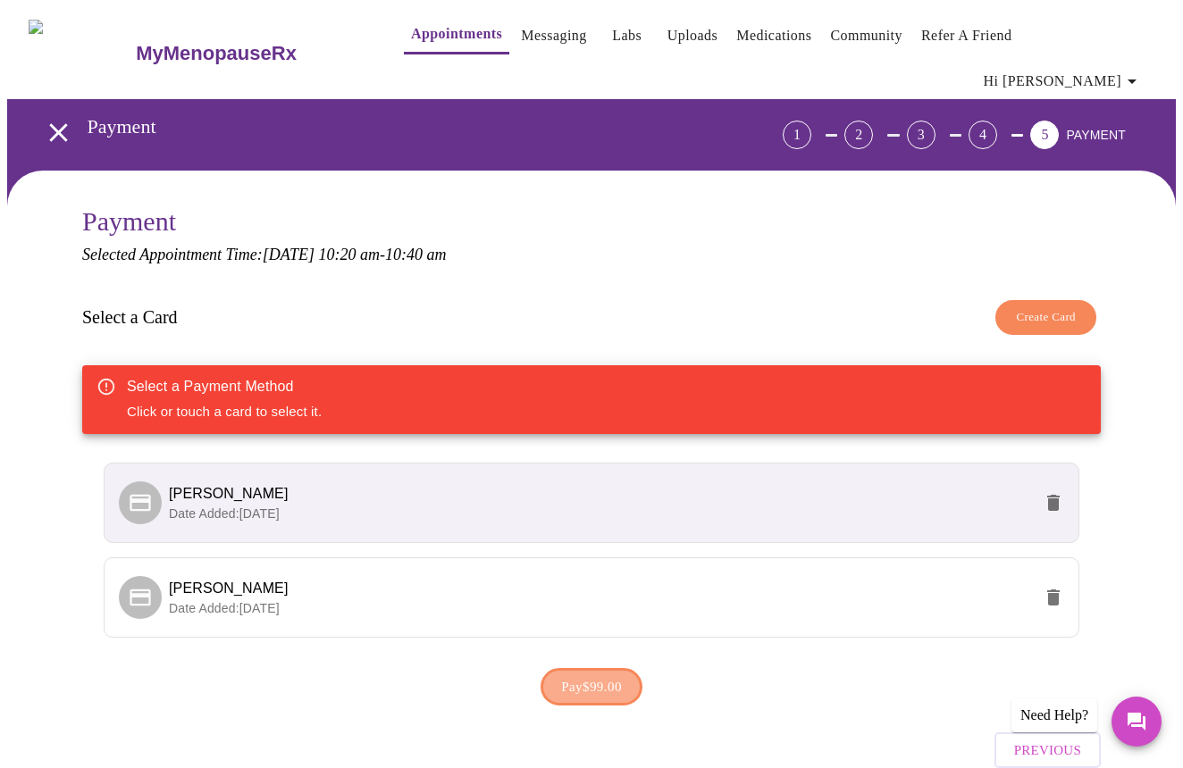
click at [598, 675] on span "Pay $99.00" at bounding box center [591, 686] width 61 height 23
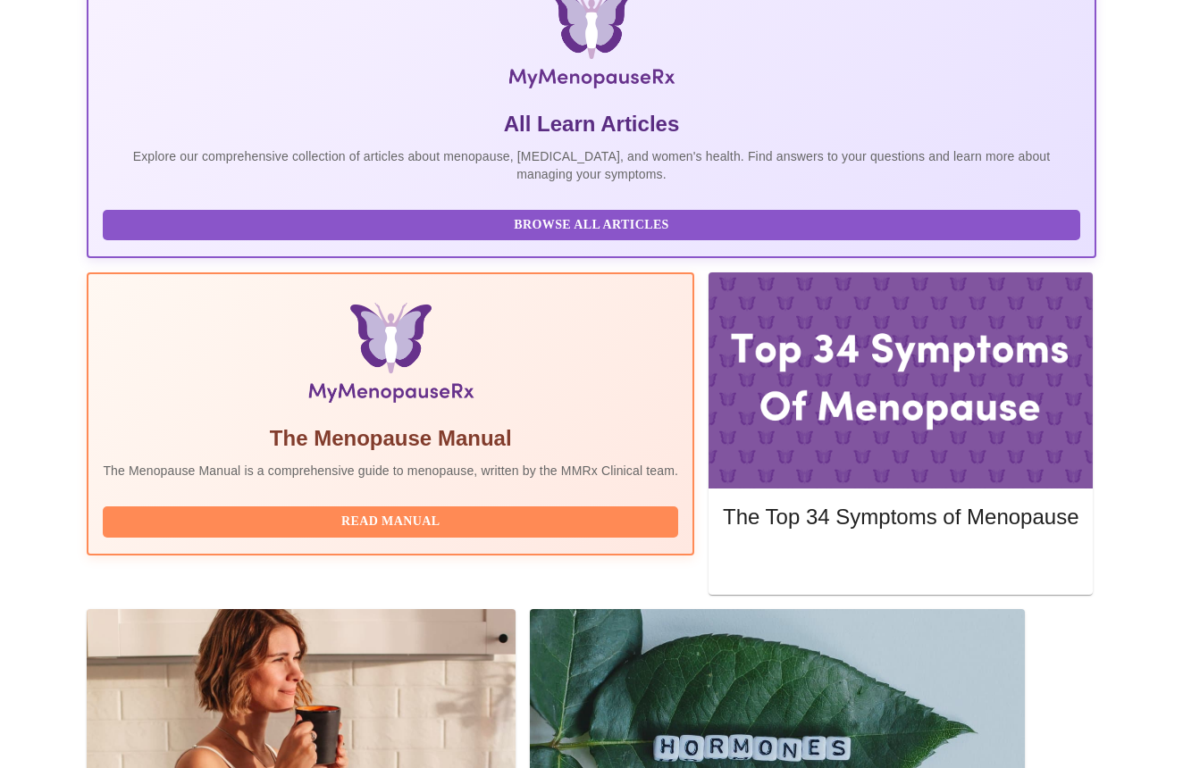
scroll to position [319, 0]
